Goal: Information Seeking & Learning: Learn about a topic

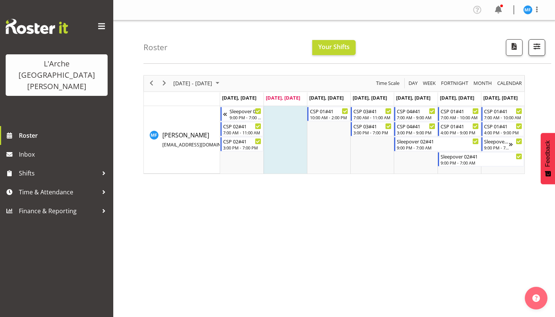
click at [539, 50] on span "button" at bounding box center [537, 46] width 10 height 10
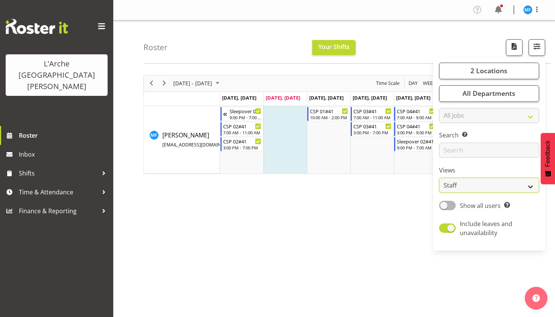
select select "shiftH"
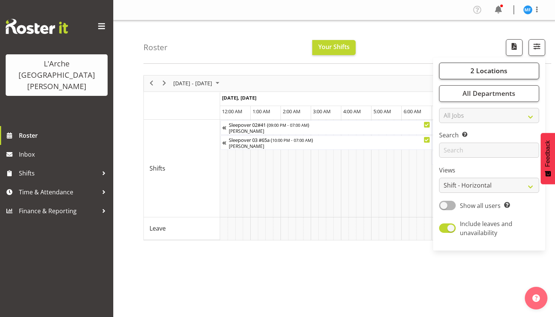
click at [498, 66] on span "2 Locations" at bounding box center [488, 70] width 37 height 9
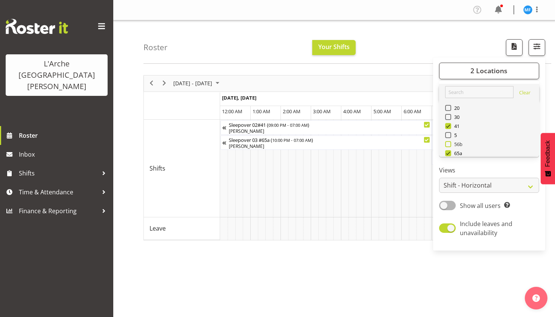
click at [458, 146] on span "56b" at bounding box center [457, 144] width 12 height 6
click at [450, 146] on input "56b" at bounding box center [447, 143] width 5 height 5
checkbox input "true"
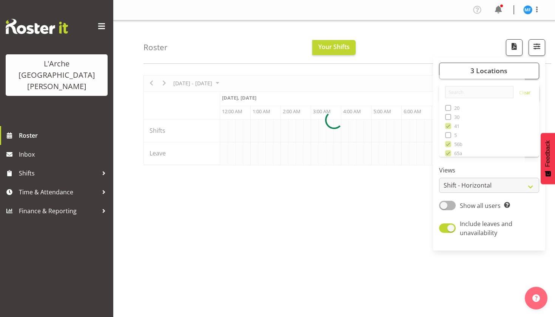
click at [452, 126] on div at bounding box center [333, 120] width 381 height 90
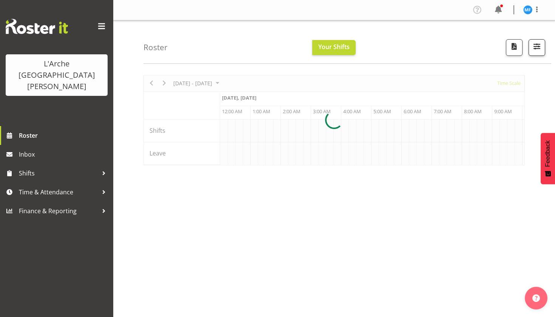
click at [534, 54] on button "button" at bounding box center [536, 47] width 17 height 17
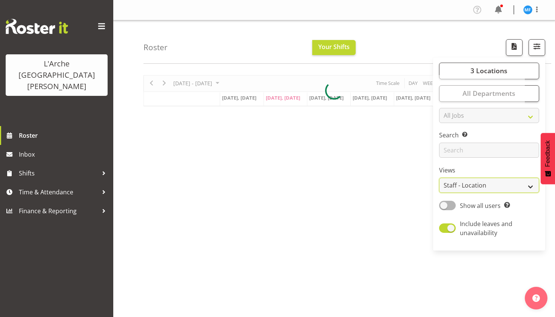
select select "shiftH"
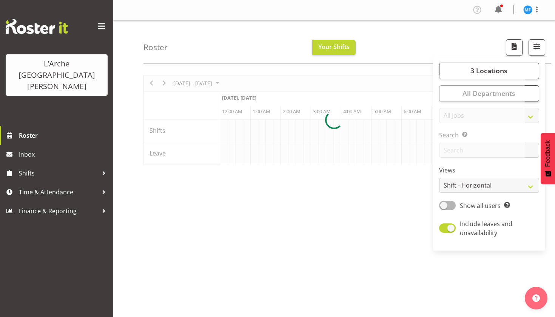
click at [363, 164] on div at bounding box center [333, 120] width 381 height 90
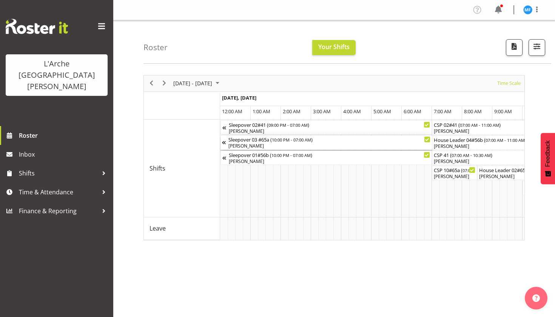
click at [323, 146] on div "[PERSON_NAME]" at bounding box center [329, 146] width 202 height 7
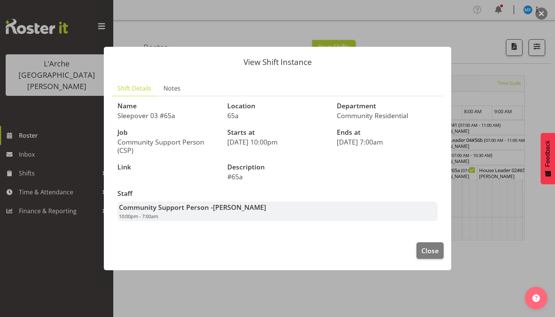
click at [295, 218] on div "Community Support Person - [PERSON_NAME] 10:00pm - 7:00am" at bounding box center [277, 211] width 320 height 20
click at [435, 250] on span "Close" at bounding box center [429, 251] width 17 height 10
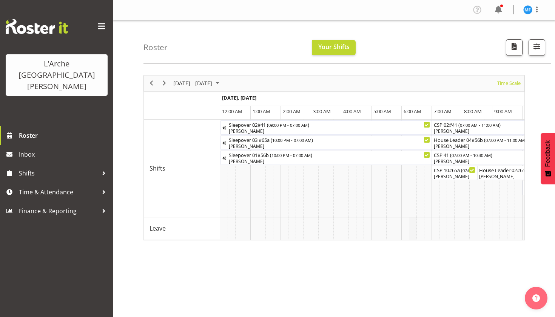
click at [410, 236] on td "Timeline Week of October 7, 2025" at bounding box center [413, 228] width 8 height 23
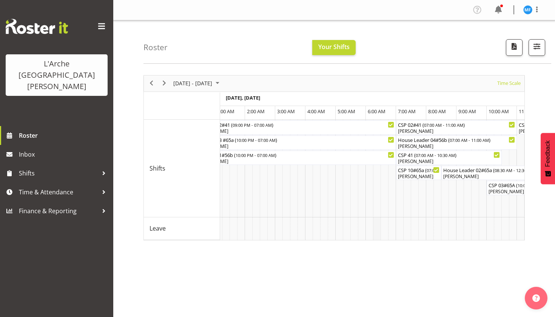
scroll to position [0, 41]
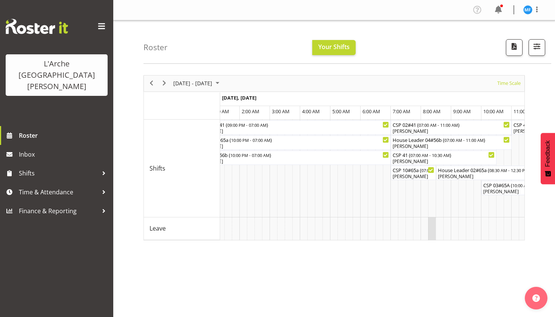
drag, startPoint x: 409, startPoint y: 229, endPoint x: 431, endPoint y: 229, distance: 21.9
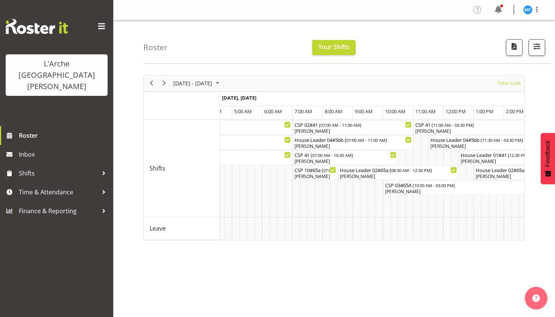
scroll to position [0, 0]
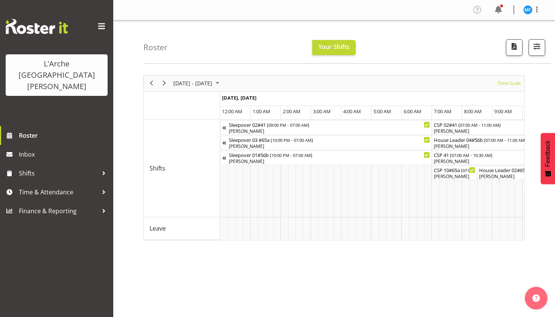
click at [241, 246] on div "[DATE] - [DATE] [DATE] Timeline Day Timeline Week Timeline Fortnight Timeline M…" at bounding box center [348, 220] width 411 height 302
drag, startPoint x: 241, startPoint y: 243, endPoint x: 240, endPoint y: 238, distance: 4.8
click at [241, 239] on div "[DATE] - [DATE] [DATE] Timeline Day Timeline Week Timeline Fortnight Timeline M…" at bounding box center [348, 220] width 411 height 302
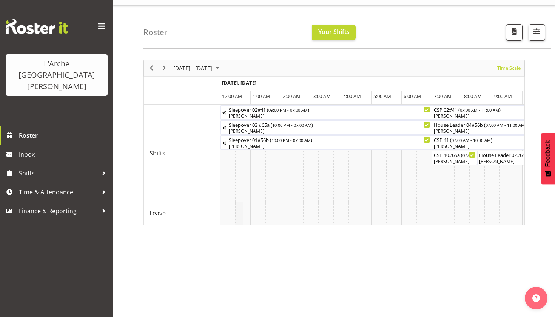
click at [240, 223] on div "[DATE] - [DATE] [DATE] Timeline Day Timeline Week Timeline Fortnight Timeline M…" at bounding box center [348, 205] width 411 height 302
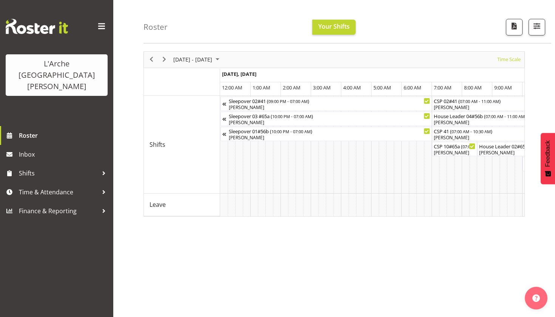
click at [240, 223] on div "[DATE] - [DATE] [DATE] Timeline Day Timeline Week Timeline Fortnight Timeline M…" at bounding box center [348, 197] width 411 height 302
click at [235, 206] on td "Timeline Week of October 7, 2025" at bounding box center [239, 205] width 8 height 23
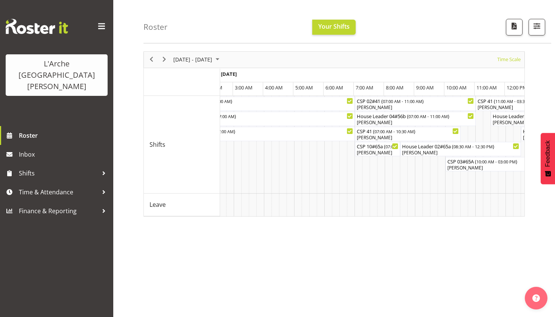
scroll to position [0, 78]
click at [340, 116] on div "Sleepover 03 #65a ( 10:00 PM - 07:00 AM )" at bounding box center [251, 116] width 202 height 8
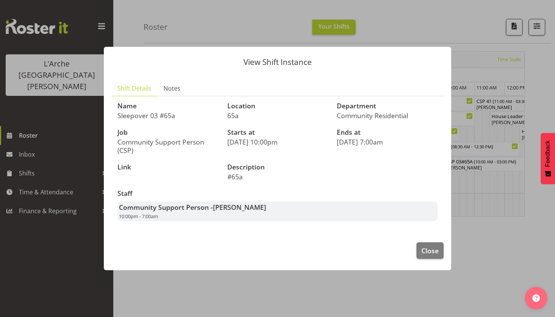
click at [290, 156] on div "Starts at [DATE] 10:00pm" at bounding box center [278, 141] width 110 height 35
click at [428, 250] on span "Close" at bounding box center [429, 251] width 17 height 10
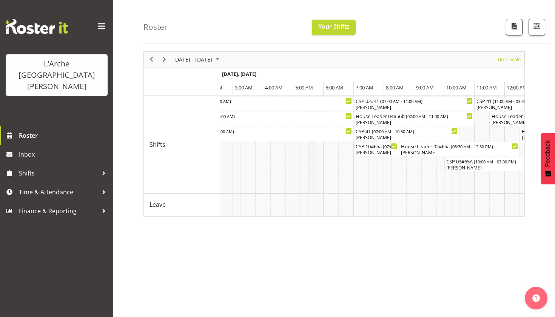
click at [309, 184] on td "Timeline Week of October 7, 2025" at bounding box center [312, 145] width 8 height 98
click at [236, 215] on td "Timeline Week of October 7, 2025" at bounding box center [236, 205] width 8 height 23
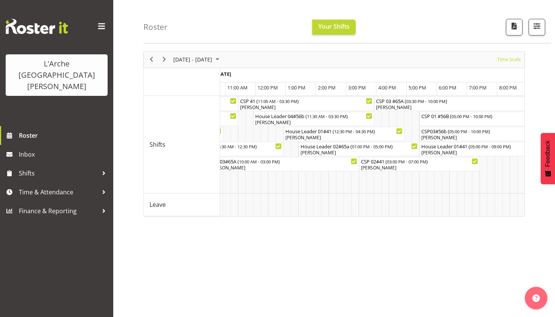
scroll to position [0, 0]
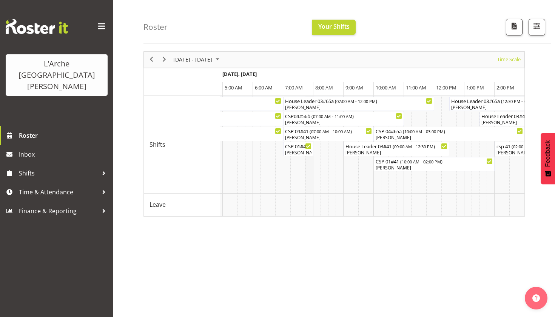
drag, startPoint x: 304, startPoint y: 201, endPoint x: 307, endPoint y: 151, distance: 49.5
click at [300, 151] on div "[PERSON_NAME]" at bounding box center [297, 152] width 27 height 7
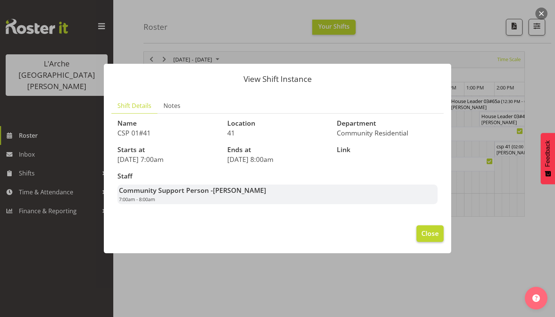
click at [433, 229] on span "Close" at bounding box center [429, 233] width 17 height 10
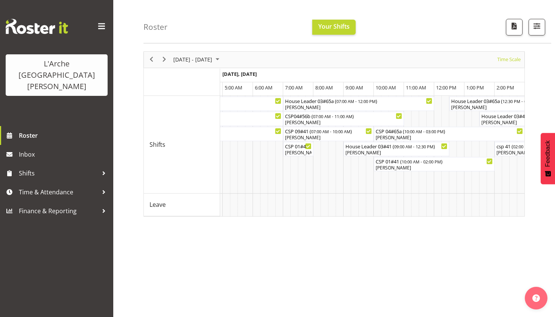
click at [418, 218] on div "[DATE] - [DATE] [DATE] Timeline Day Timeline Week Timeline Fortnight Timeline M…" at bounding box center [348, 197] width 411 height 302
click at [416, 217] on div "[DATE] - [DATE] [DATE] Timeline Day Timeline Week Timeline Fortnight Timeline M…" at bounding box center [348, 197] width 411 height 302
click at [248, 226] on div "[DATE] - [DATE] [DATE] Timeline Day Timeline Week Timeline Fortnight Timeline M…" at bounding box center [348, 197] width 411 height 302
click at [251, 203] on td "Timeline Week of October 7, 2025" at bounding box center [249, 205] width 8 height 23
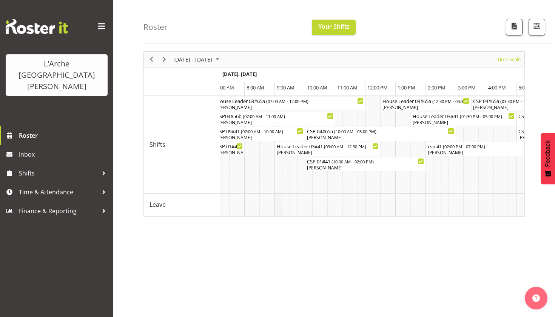
drag, startPoint x: 251, startPoint y: 203, endPoint x: 276, endPoint y: 209, distance: 26.0
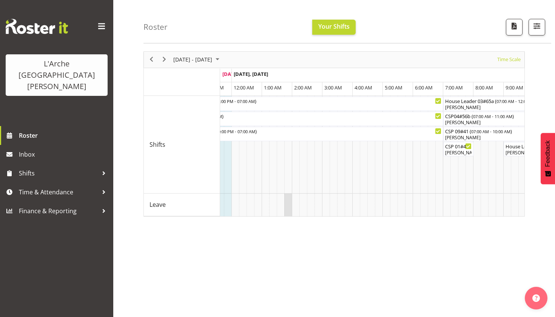
click at [288, 216] on td "Timeline Week of October 7, 2025" at bounding box center [288, 205] width 8 height 23
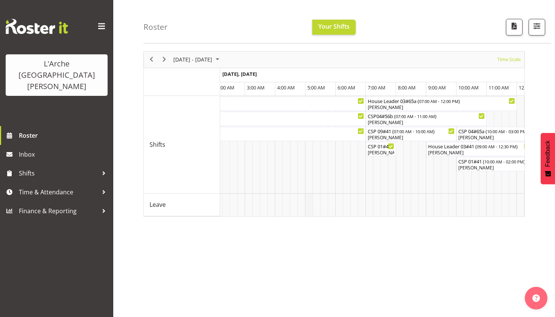
drag, startPoint x: 290, startPoint y: 216, endPoint x: 308, endPoint y: 215, distance: 18.1
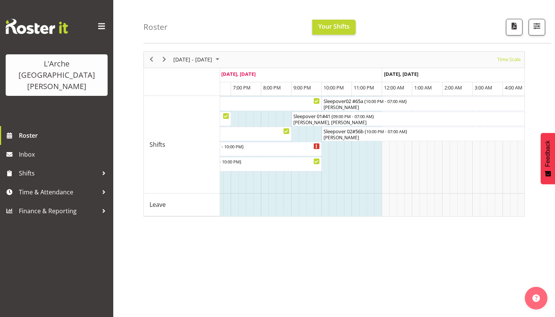
drag, startPoint x: 308, startPoint y: 214, endPoint x: 328, endPoint y: 218, distance: 20.6
click at [328, 218] on div "[DATE] - [DATE] [DATE] Timeline Day Timeline Week Timeline Fortnight Timeline M…" at bounding box center [348, 197] width 411 height 302
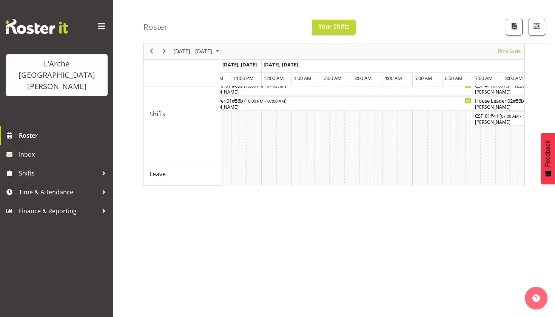
drag, startPoint x: 423, startPoint y: 197, endPoint x: 439, endPoint y: 196, distance: 16.2
click at [439, 196] on div "[DATE] - [DATE] [DATE] Timeline Day Timeline Week Timeline Fortnight Timeline M…" at bounding box center [348, 166] width 411 height 302
drag, startPoint x: 450, startPoint y: 185, endPoint x: 432, endPoint y: 179, distance: 18.6
click at [432, 179] on div "[DATE] - [DATE] [DATE] Timeline Day Timeline Week Timeline Fortnight Timeline M…" at bounding box center [333, 103] width 381 height 165
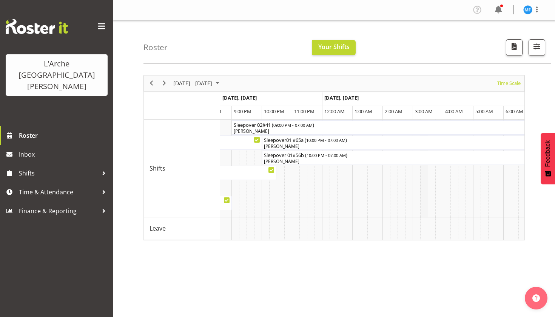
drag, startPoint x: 439, startPoint y: 180, endPoint x: 427, endPoint y: 177, distance: 12.3
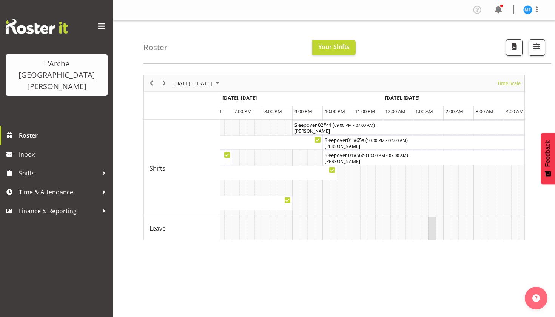
drag, startPoint x: 438, startPoint y: 233, endPoint x: 430, endPoint y: 233, distance: 8.3
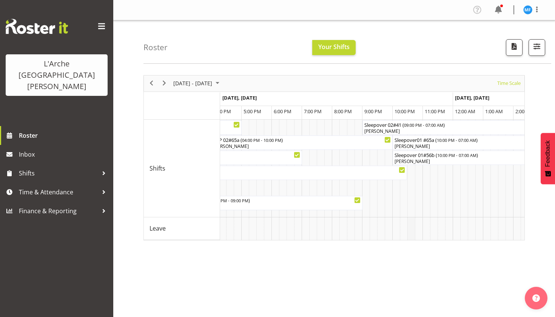
drag, startPoint x: 431, startPoint y: 238, endPoint x: 412, endPoint y: 232, distance: 20.0
